Goal: Task Accomplishment & Management: Manage account settings

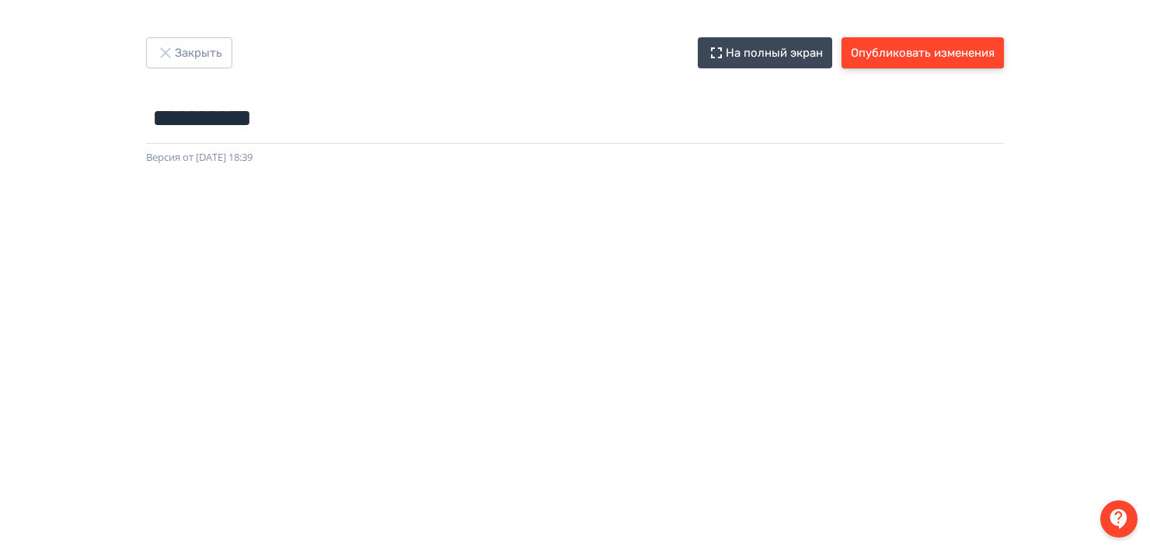
click at [908, 57] on button "Опубликовать изменения" at bounding box center [923, 52] width 162 height 31
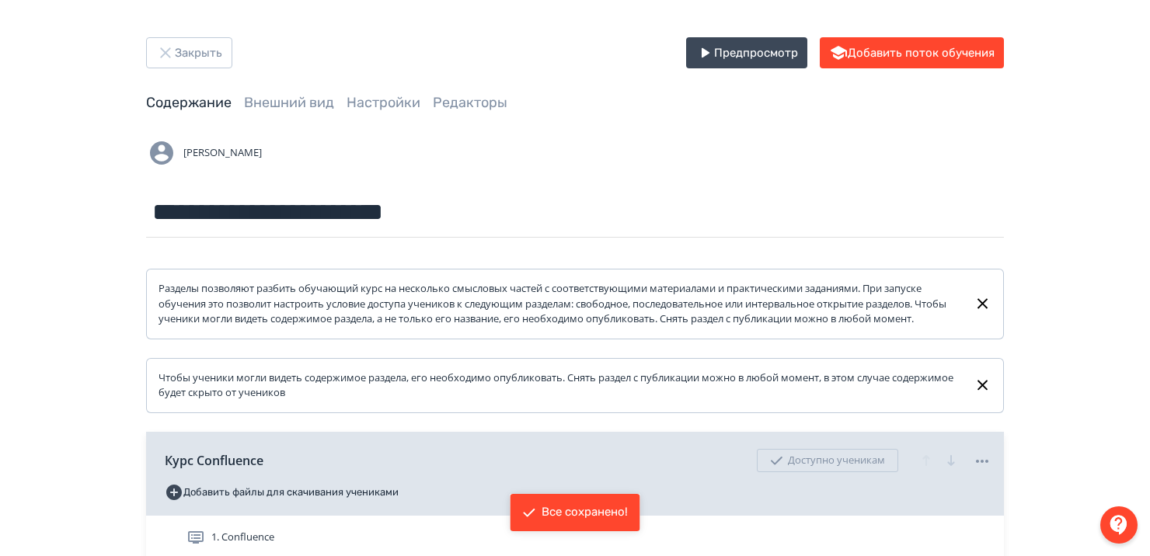
scroll to position [301, 0]
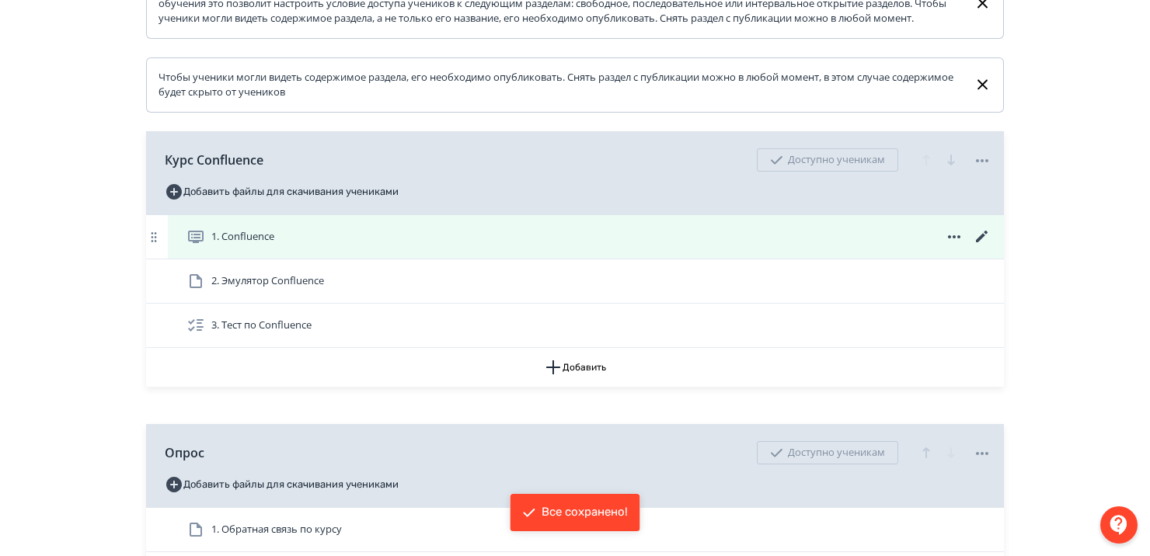
click at [481, 246] on div "1. Confluence" at bounding box center [588, 237] width 805 height 19
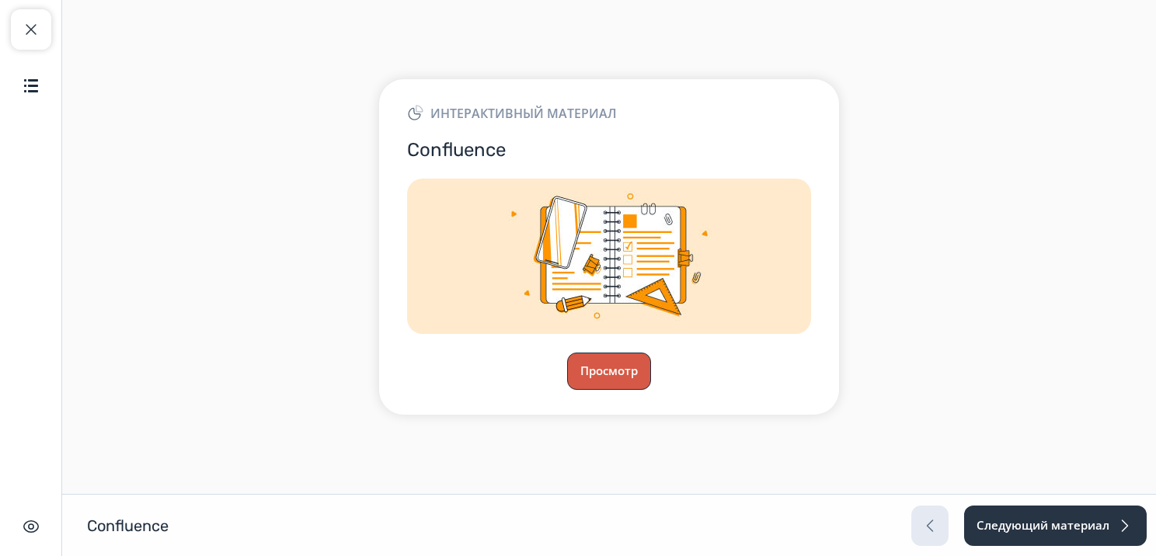
click at [612, 365] on button "Просмотр" at bounding box center [609, 371] width 84 height 37
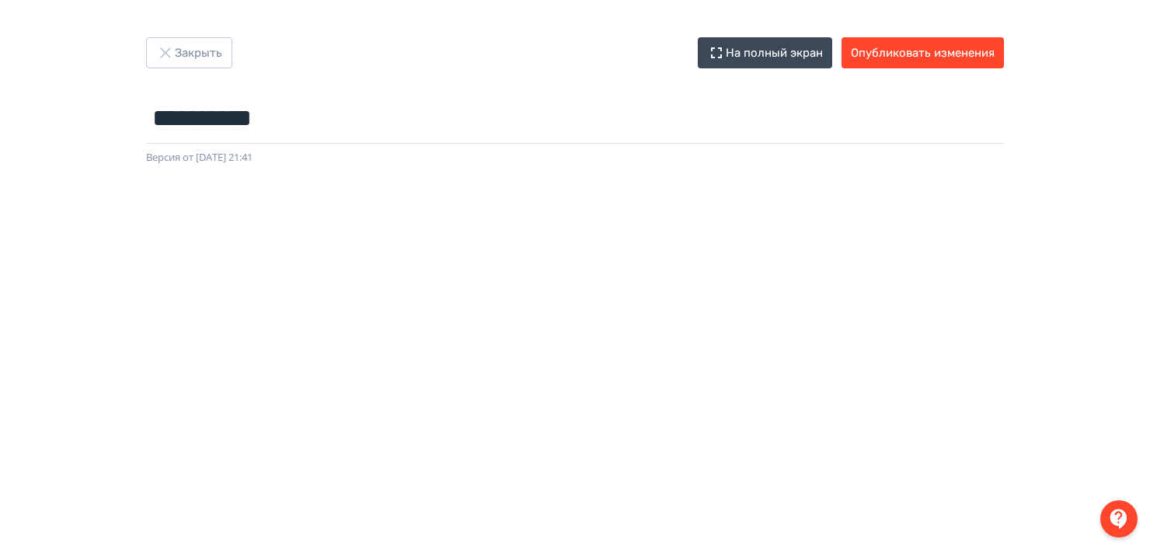
scroll to position [2, 0]
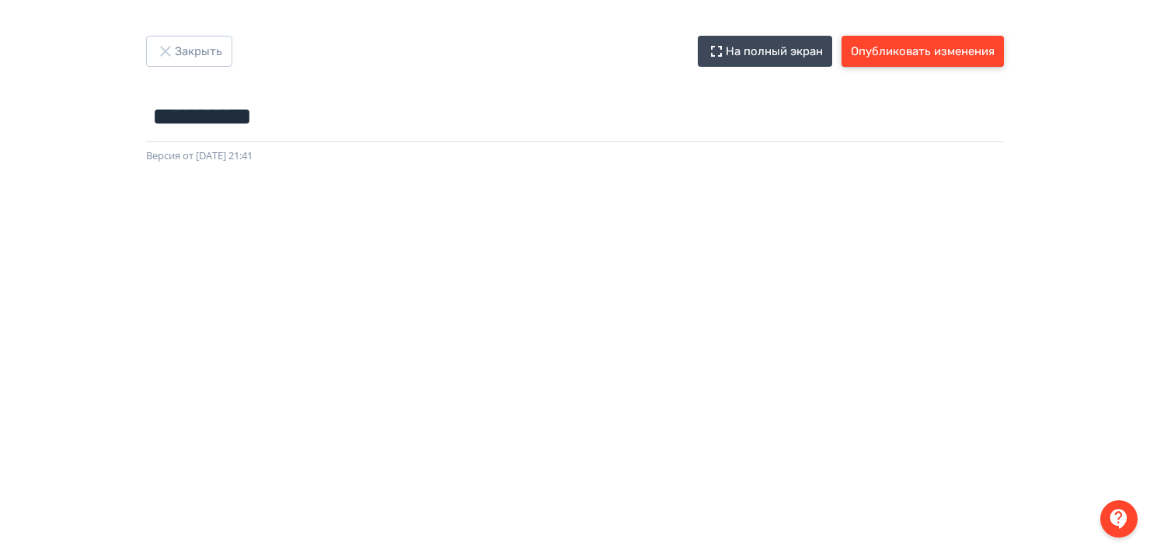
click at [911, 49] on button "Опубликовать изменения" at bounding box center [923, 51] width 162 height 31
